Goal: Find specific page/section: Find specific page/section

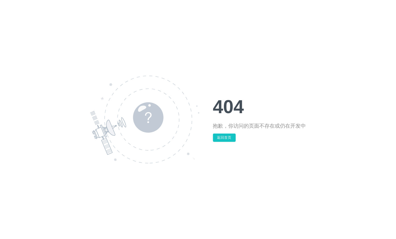
click at [225, 136] on button "返回首页" at bounding box center [224, 138] width 23 height 8
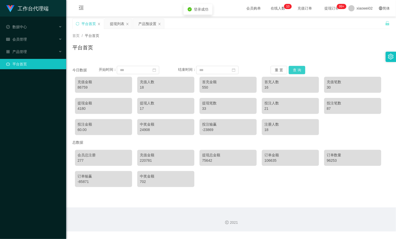
click at [298, 66] on button "查 询" at bounding box center [297, 70] width 17 height 8
